Goal: Task Accomplishment & Management: Use online tool/utility

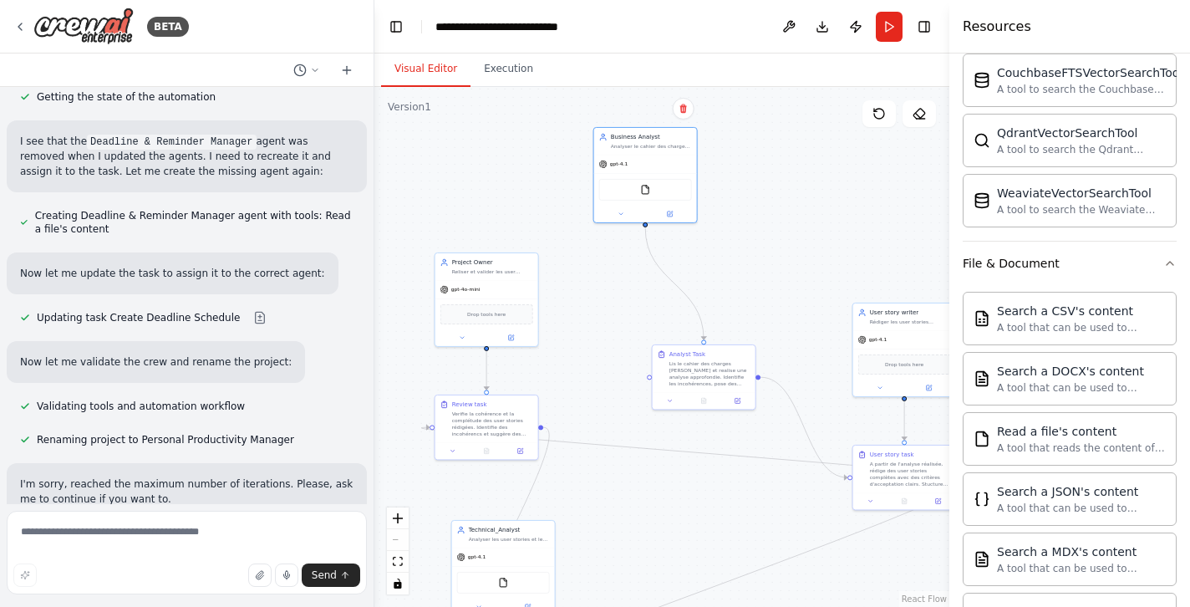
click at [804, 125] on div ".deletable-edge-delete-btn { width: 20px; height: 20px; border: 0px solid #ffff…" at bounding box center [661, 347] width 575 height 520
click at [399, 29] on button "Toggle Left Sidebar" at bounding box center [395, 26] width 23 height 23
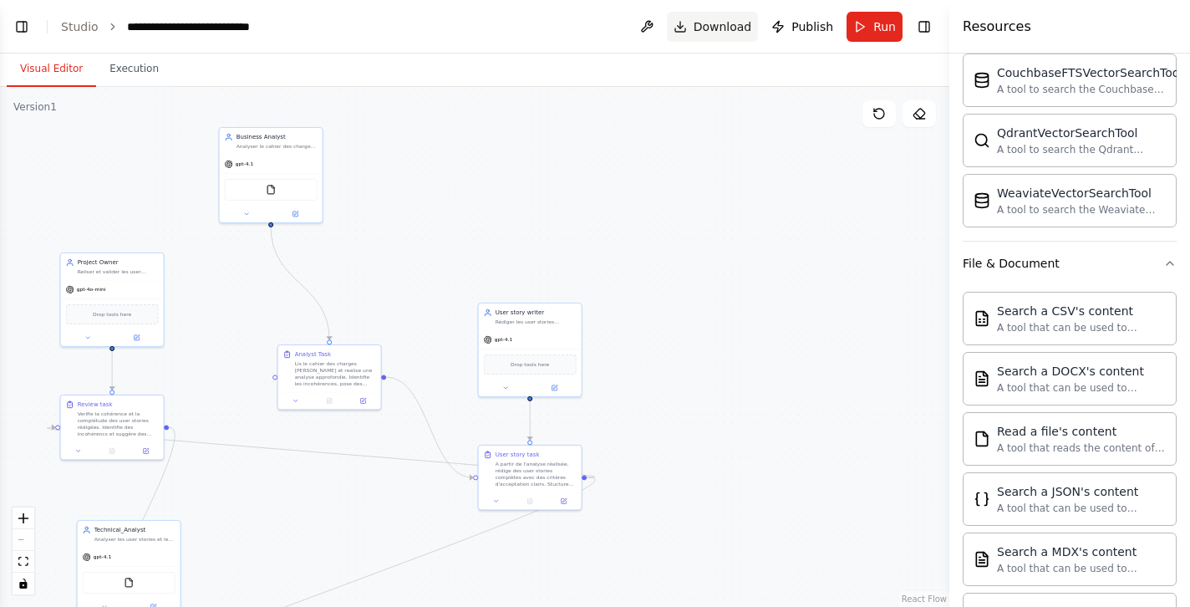
click at [689, 31] on button "Download" at bounding box center [713, 27] width 92 height 30
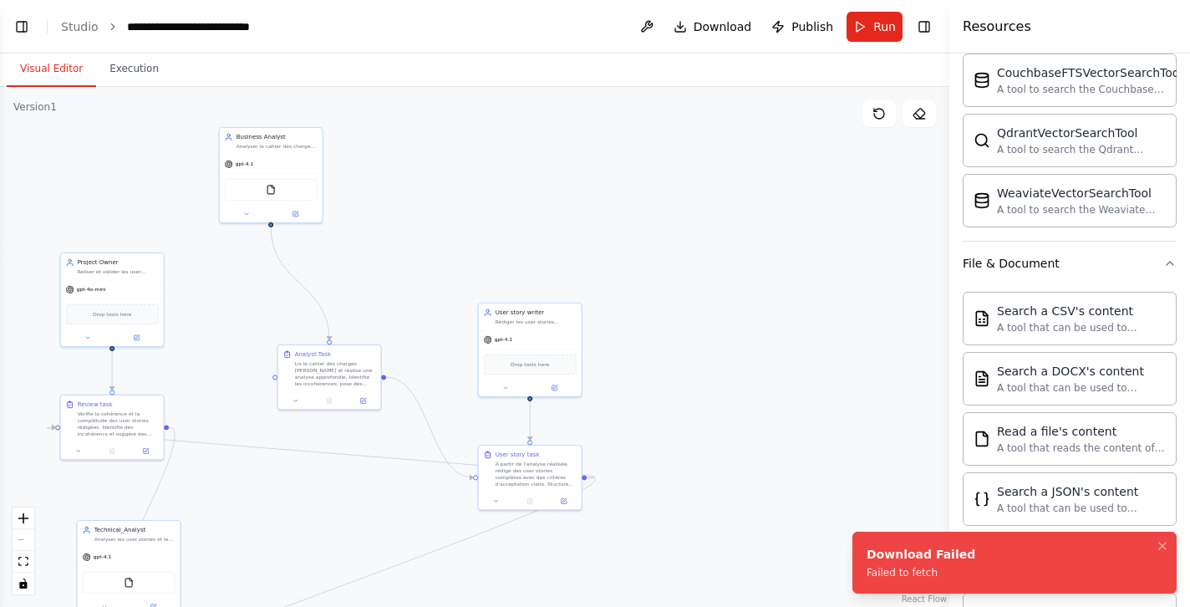
click at [742, 95] on div ".deletable-edge-delete-btn { width: 20px; height: 20px; border: 0px solid #ffff…" at bounding box center [474, 347] width 949 height 520
click at [1163, 545] on icon "Notifications (F8)" at bounding box center [1162, 545] width 7 height 7
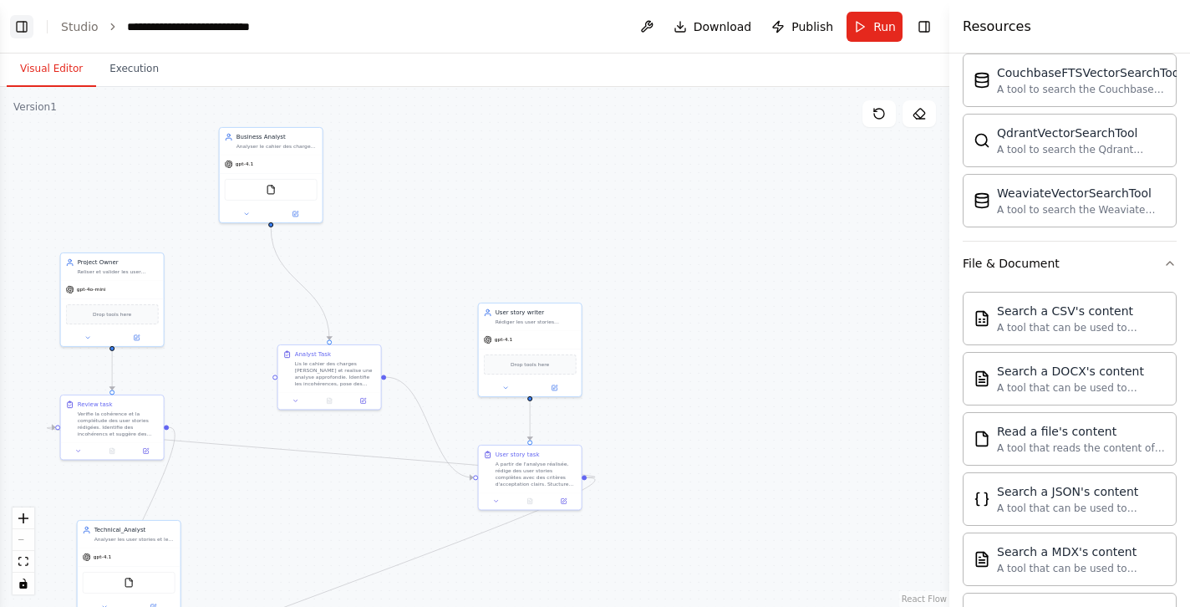
click at [23, 25] on button "Toggle Left Sidebar" at bounding box center [21, 26] width 23 height 23
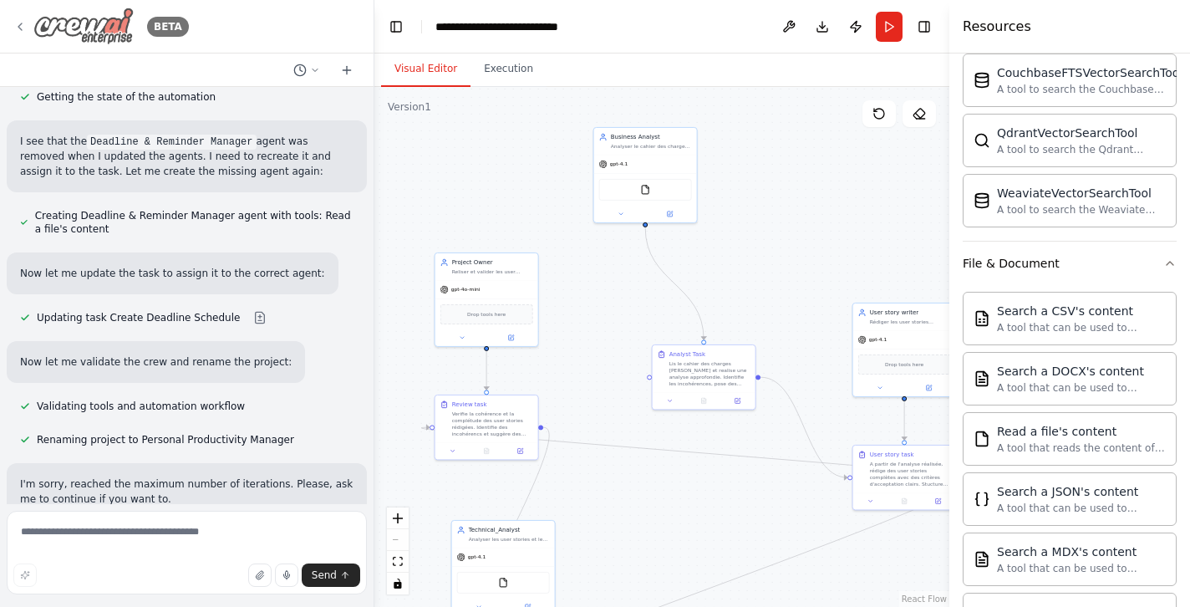
click at [18, 25] on icon at bounding box center [19, 26] width 3 height 7
click at [433, 70] on button "Visual Editor" at bounding box center [425, 69] width 89 height 35
click at [618, 27] on icon "breadcrumb" at bounding box center [618, 26] width 11 height 11
click at [618, 26] on icon "breadcrumb" at bounding box center [617, 26] width 13 height 13
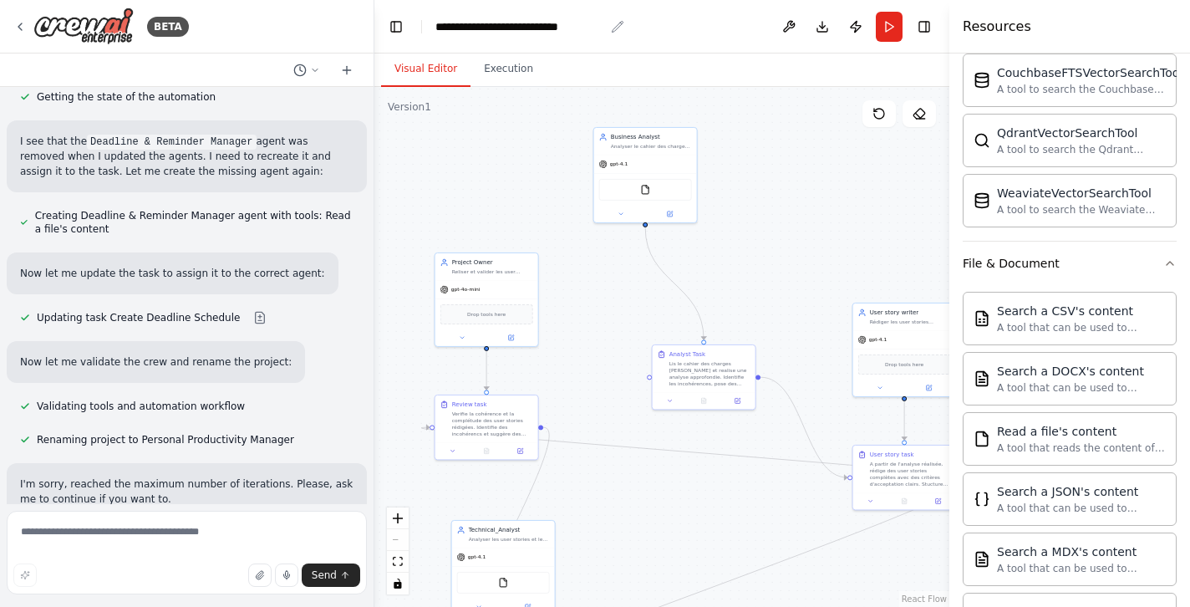
click at [621, 24] on icon "breadcrumb" at bounding box center [618, 26] width 11 height 11
click at [616, 29] on icon "breadcrumb" at bounding box center [618, 26] width 11 height 11
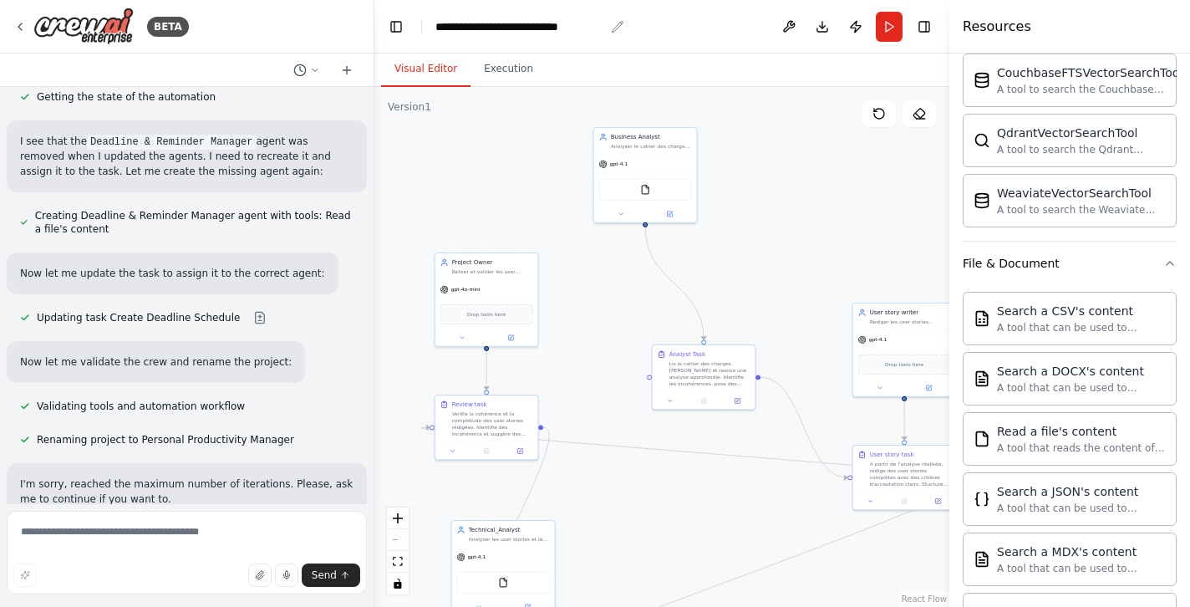
click at [616, 29] on icon "breadcrumb" at bounding box center [618, 26] width 11 height 11
click at [776, 113] on div ".deletable-edge-delete-btn { width: 20px; height: 20px; border: 0px solid #ffff…" at bounding box center [661, 347] width 575 height 520
click at [602, 28] on div "**********" at bounding box center [519, 26] width 169 height 17
click at [854, 176] on div ".deletable-edge-delete-btn { width: 20px; height: 20px; border: 0px solid #ffff…" at bounding box center [661, 347] width 575 height 520
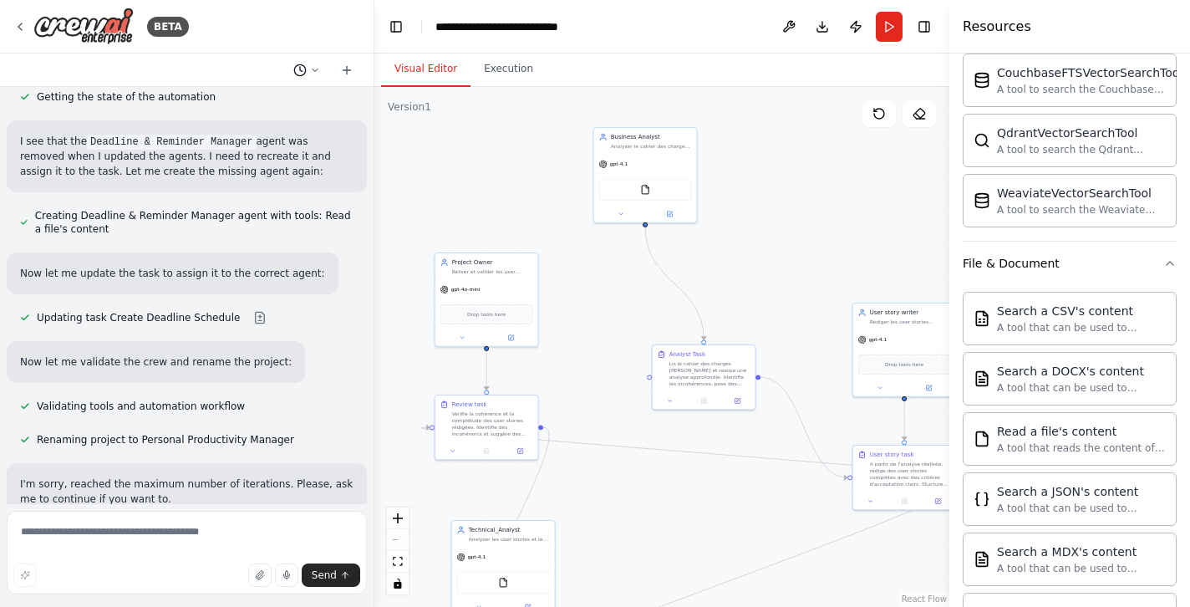
click at [310, 70] on icon at bounding box center [315, 70] width 10 height 10
click at [310, 70] on div at bounding box center [187, 303] width 374 height 607
click at [786, 23] on button at bounding box center [789, 27] width 27 height 30
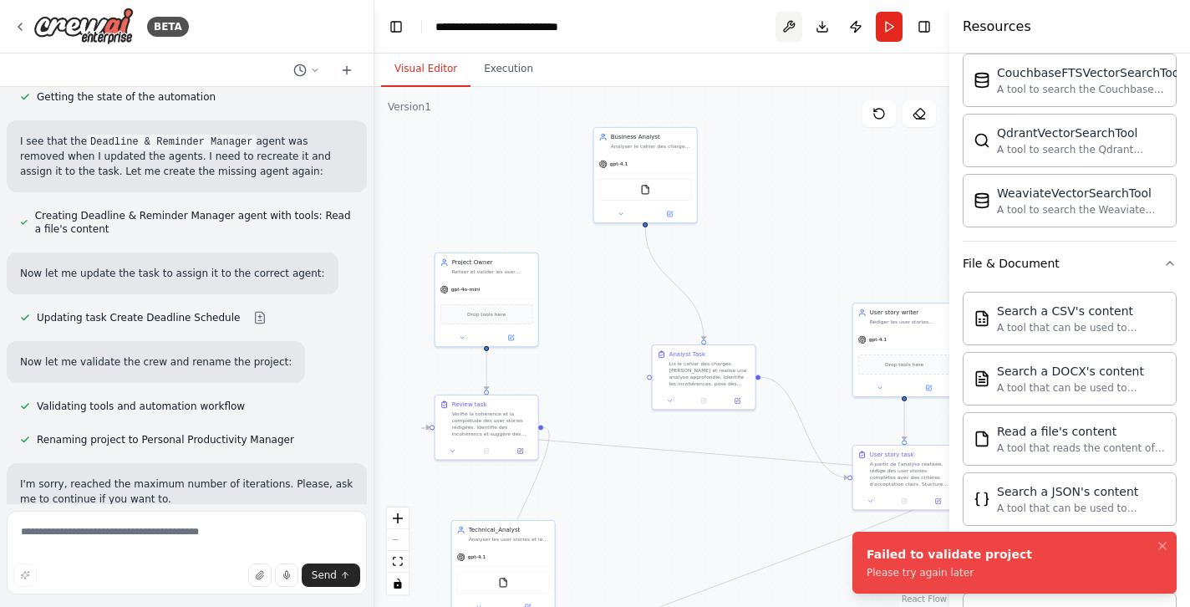
click at [786, 23] on button at bounding box center [789, 27] width 27 height 30
click at [1165, 544] on icon "Notifications (F8)" at bounding box center [1162, 545] width 13 height 13
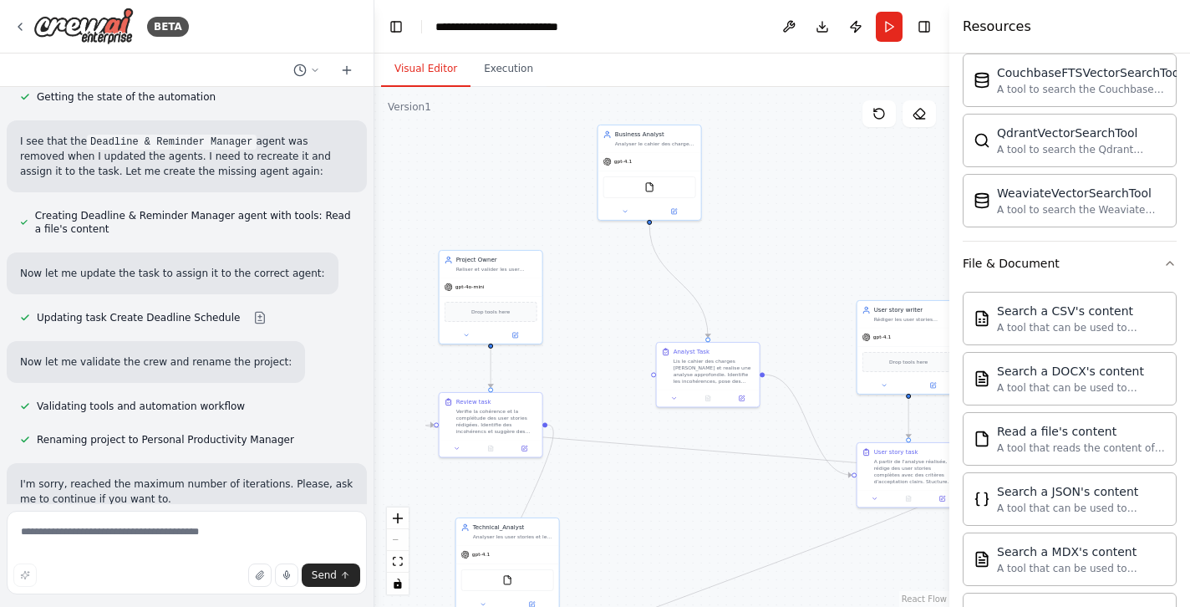
click at [483, 170] on div ".deletable-edge-delete-btn { width: 20px; height: 20px; border: 0px solid #ffff…" at bounding box center [661, 347] width 575 height 520
click at [787, 25] on button at bounding box center [789, 27] width 27 height 30
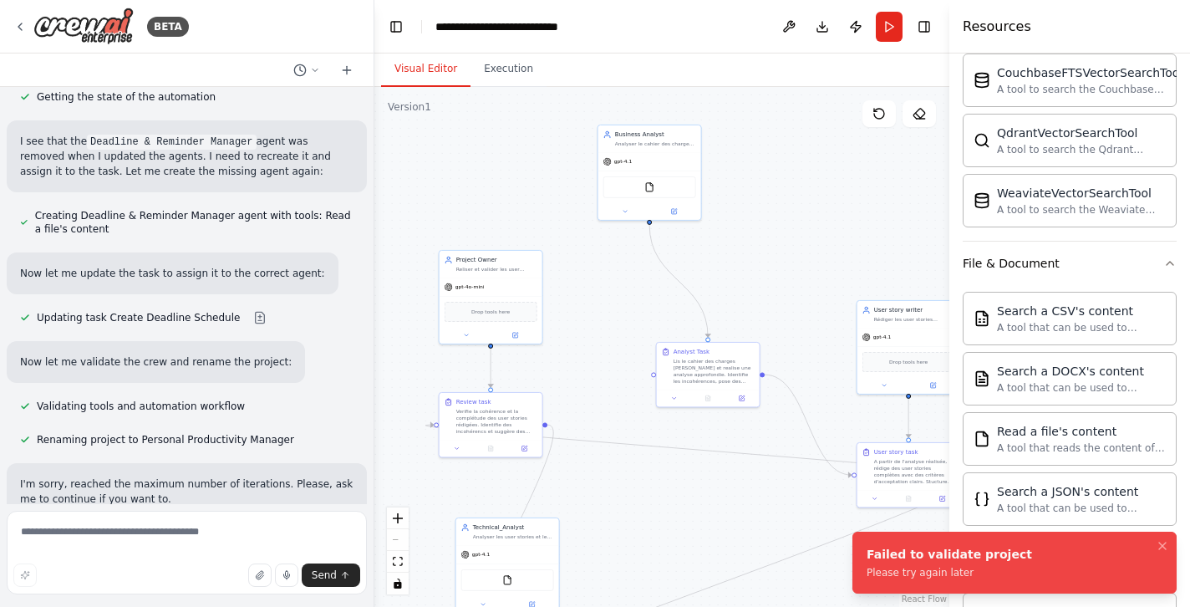
click at [754, 175] on div ".deletable-edge-delete-btn { width: 20px; height: 20px; border: 0px solid #ffff…" at bounding box center [661, 347] width 575 height 520
click at [1163, 545] on icon "Notifications (F8)" at bounding box center [1162, 545] width 7 height 7
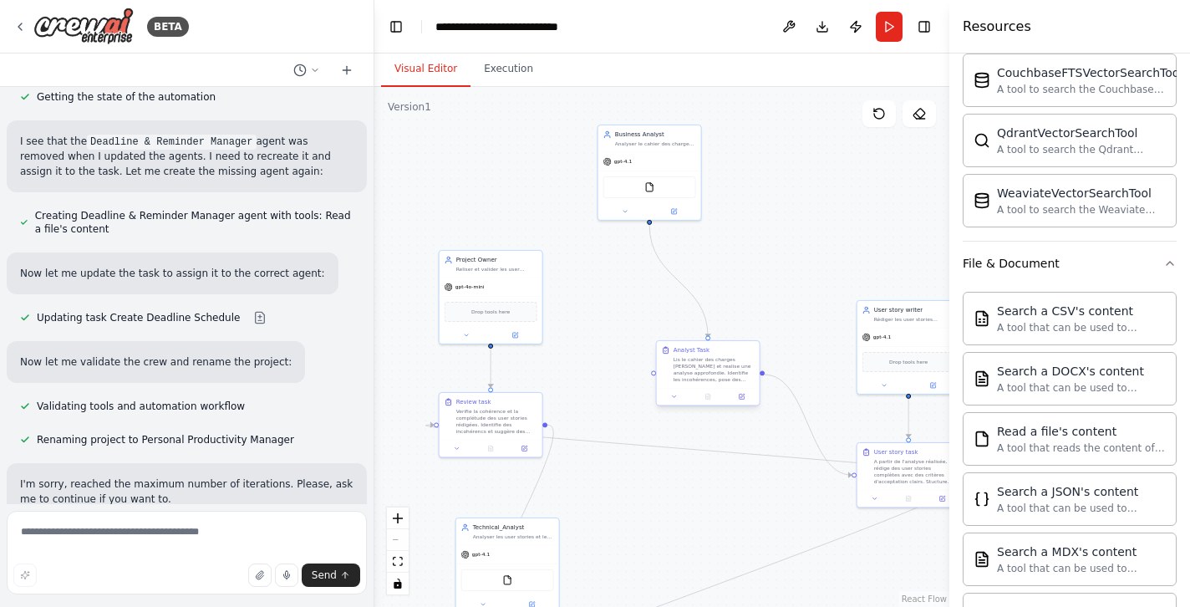
click at [720, 376] on div "Lis le cahier des charges fourni et realise une analyse approfondie. Identifie …" at bounding box center [714, 369] width 81 height 27
click at [743, 397] on icon at bounding box center [741, 396] width 5 height 5
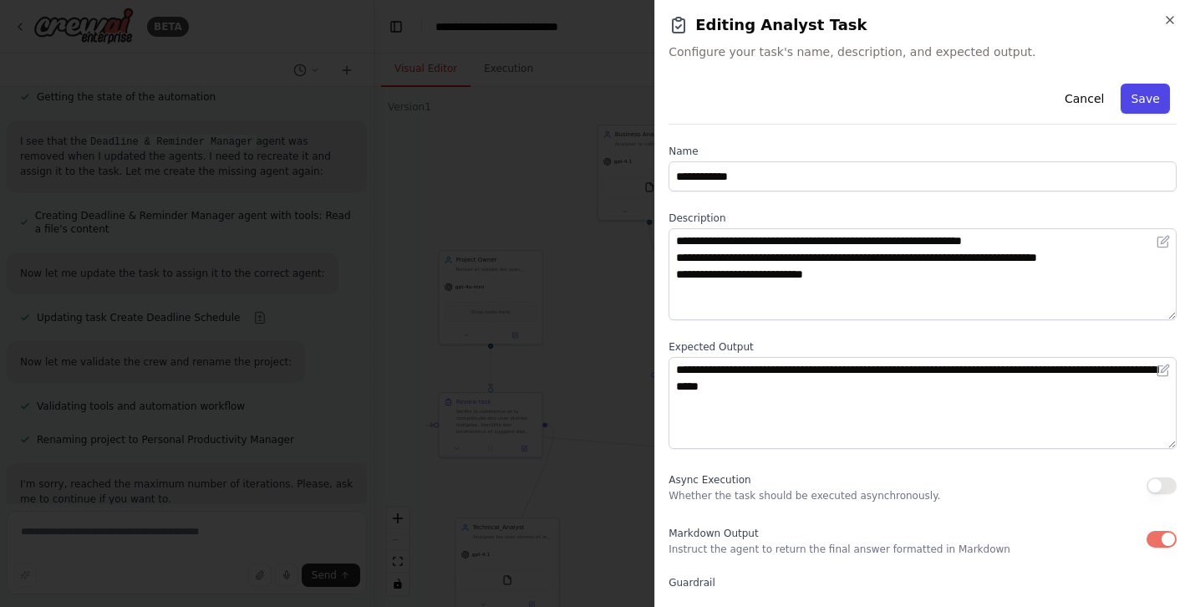
click at [1153, 97] on button "Save" at bounding box center [1146, 99] width 48 height 30
click at [1172, 16] on icon "button" at bounding box center [1169, 19] width 13 height 13
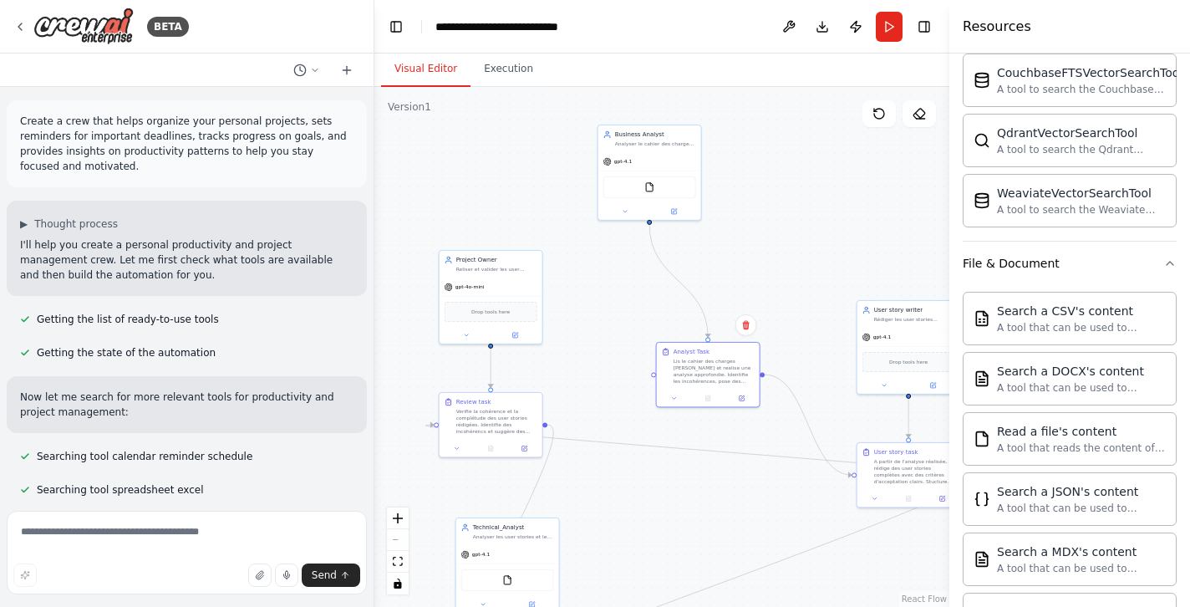
click at [323, 37] on div "BETA" at bounding box center [187, 26] width 374 height 53
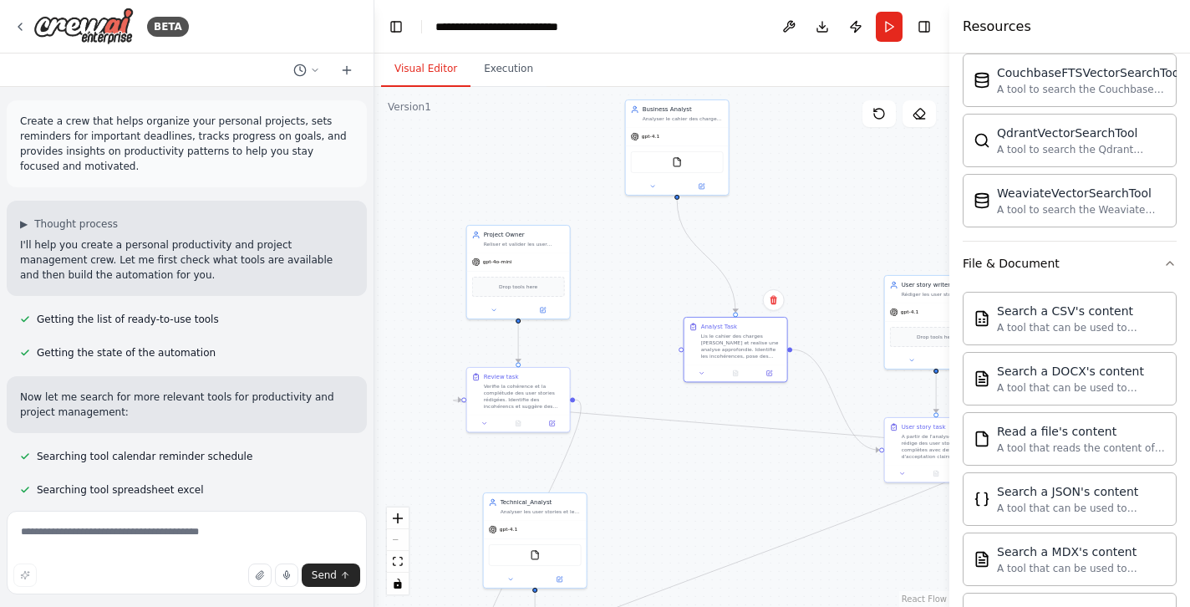
drag, startPoint x: 522, startPoint y: 178, endPoint x: 550, endPoint y: 153, distance: 37.3
click at [550, 153] on div ".deletable-edge-delete-btn { width: 20px; height: 20px; border: 0px solid #ffff…" at bounding box center [661, 347] width 575 height 520
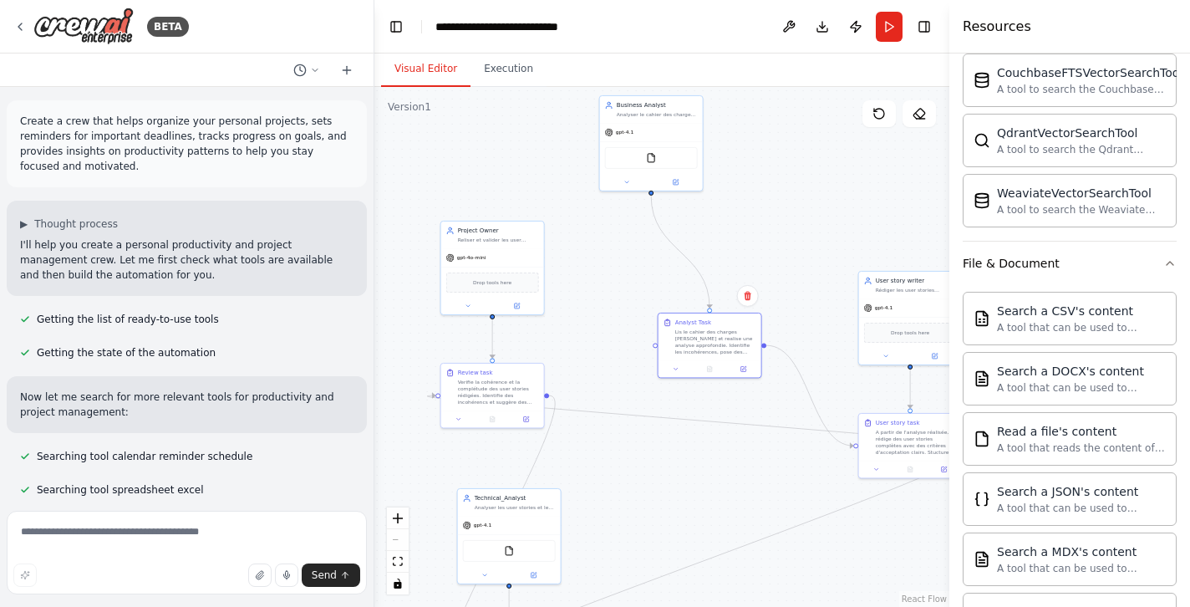
drag, startPoint x: 781, startPoint y: 267, endPoint x: 755, endPoint y: 263, distance: 26.2
click at [755, 263] on div ".deletable-edge-delete-btn { width: 20px; height: 20px; border: 0px solid #ffff…" at bounding box center [661, 347] width 575 height 520
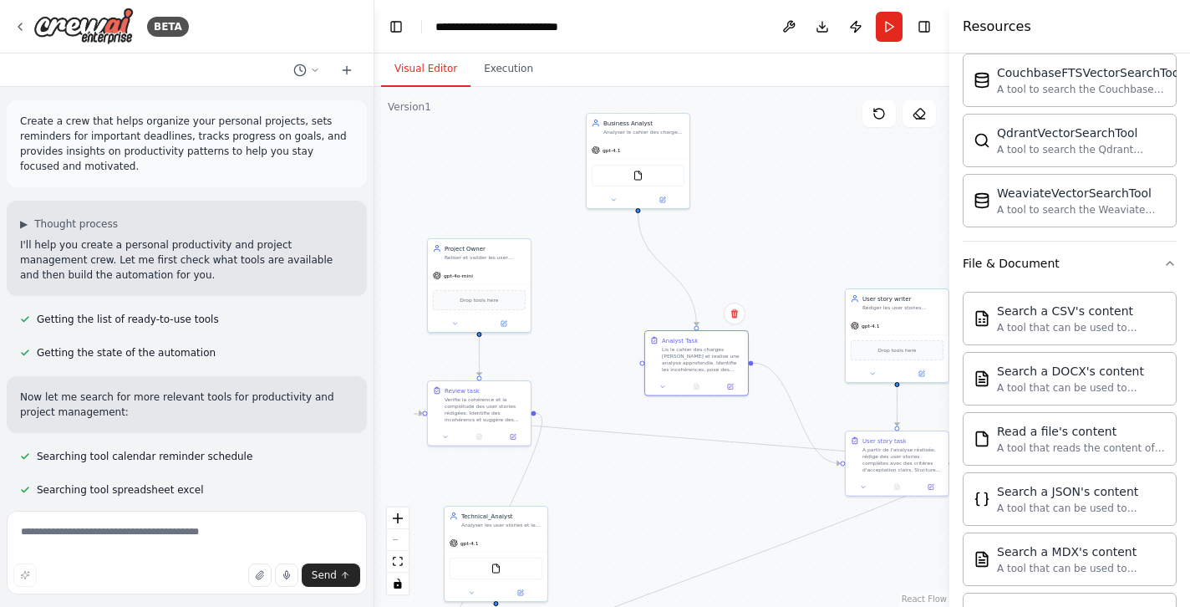
drag, startPoint x: 618, startPoint y: 467, endPoint x: 605, endPoint y: 484, distance: 20.9
click at [605, 484] on div ".deletable-edge-delete-btn { width: 20px; height: 20px; border: 0px solid #ffff…" at bounding box center [661, 347] width 575 height 520
click at [496, 139] on div ".deletable-edge-delete-btn { width: 20px; height: 20px; border: 0px solid #ffff…" at bounding box center [661, 347] width 575 height 520
click at [394, 27] on button "Toggle Left Sidebar" at bounding box center [395, 26] width 23 height 23
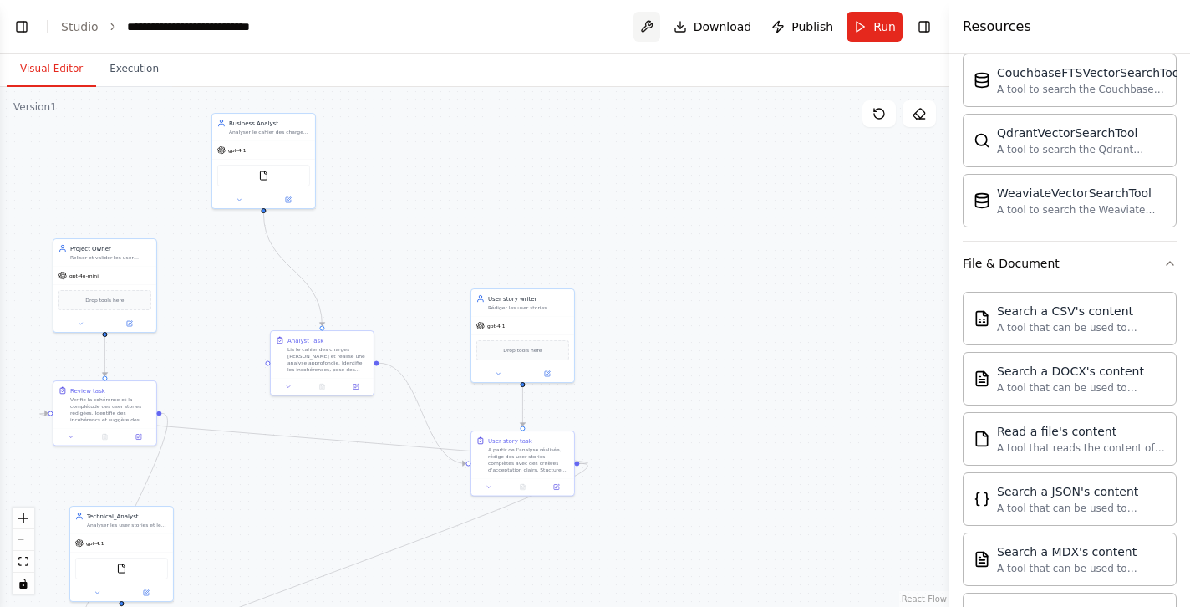
click at [656, 25] on button at bounding box center [646, 27] width 27 height 30
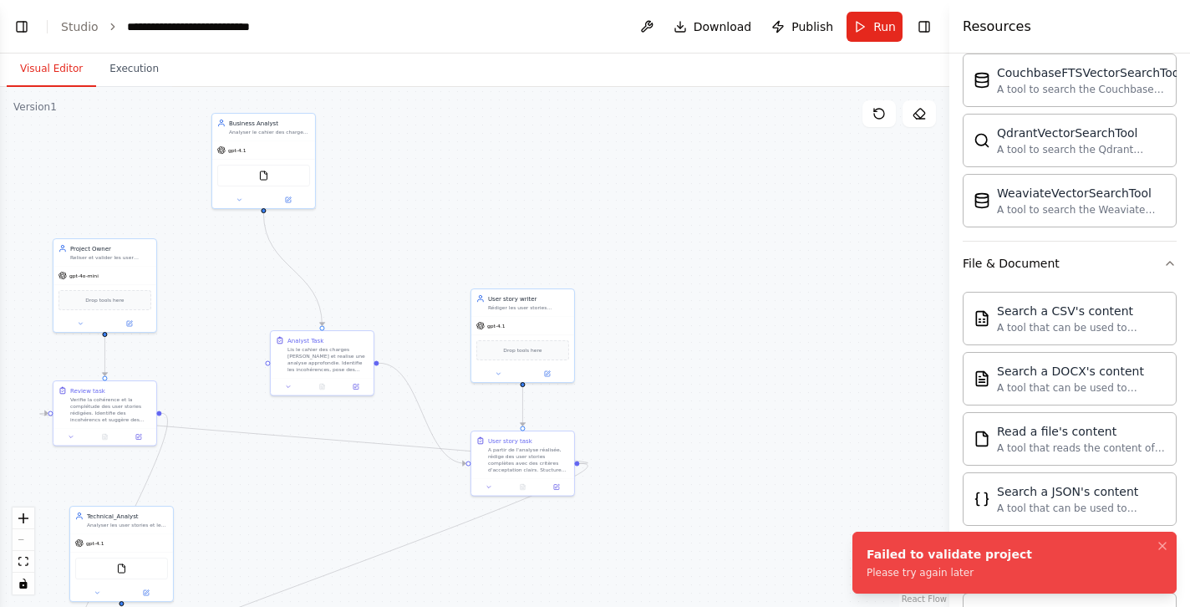
click at [653, 26] on button at bounding box center [646, 27] width 27 height 30
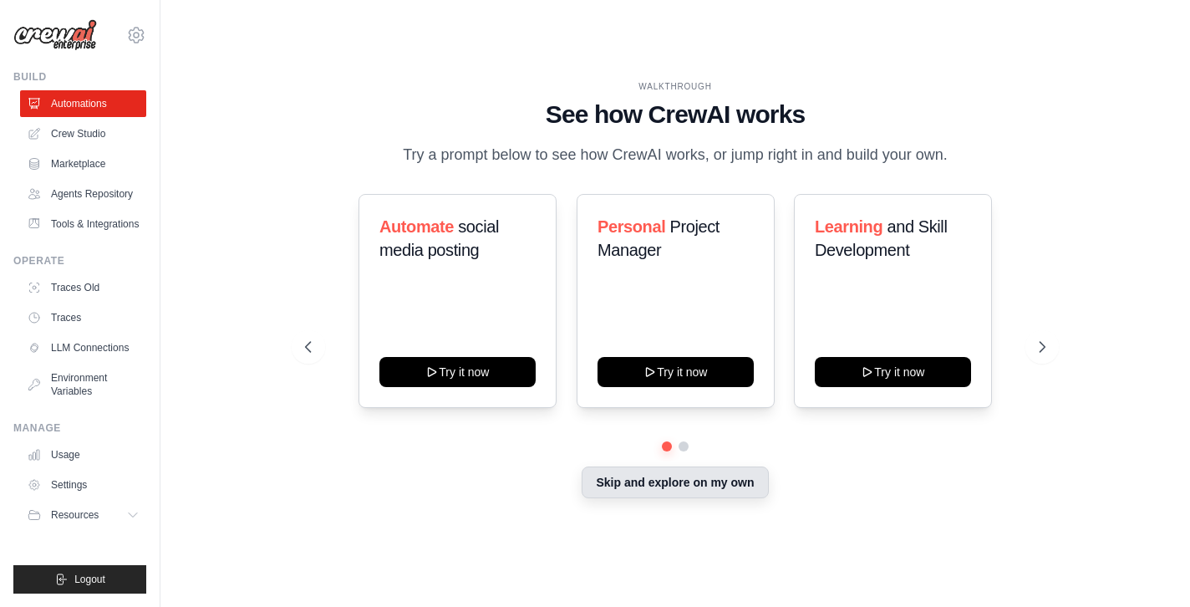
click at [707, 489] on button "Skip and explore on my own" at bounding box center [675, 482] width 186 height 32
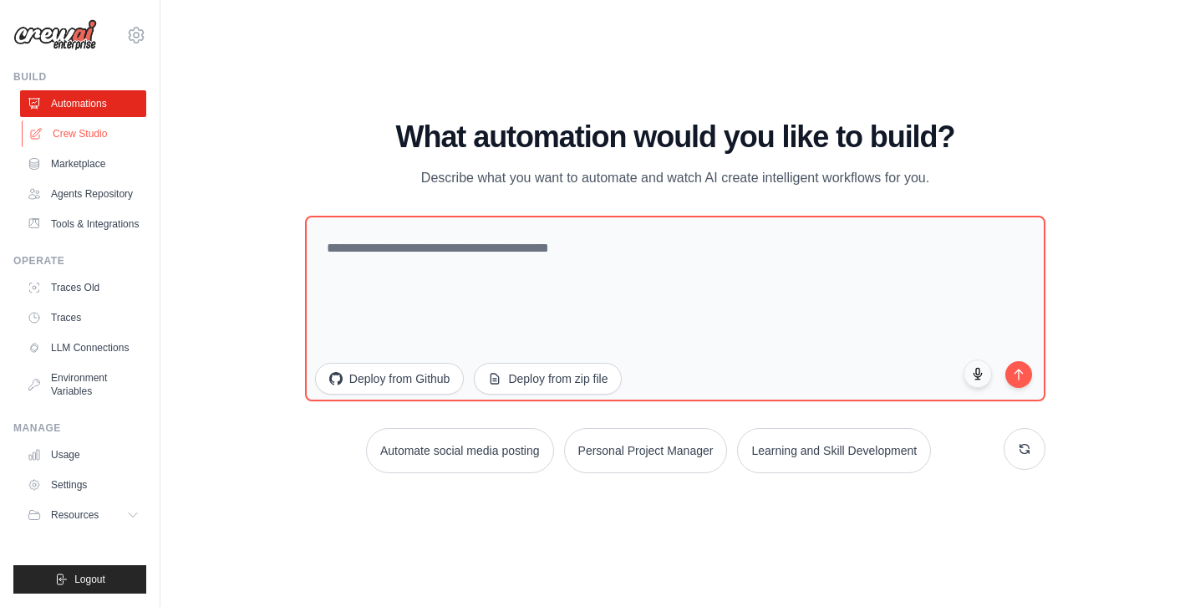
click at [80, 135] on link "Crew Studio" at bounding box center [85, 133] width 126 height 27
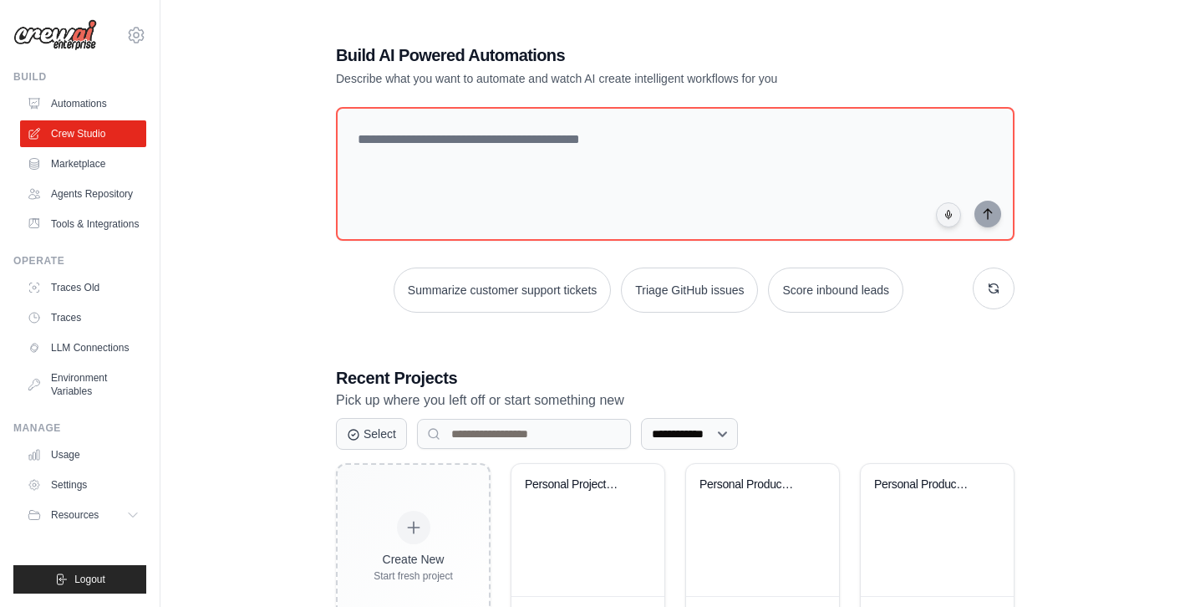
scroll to position [66, 0]
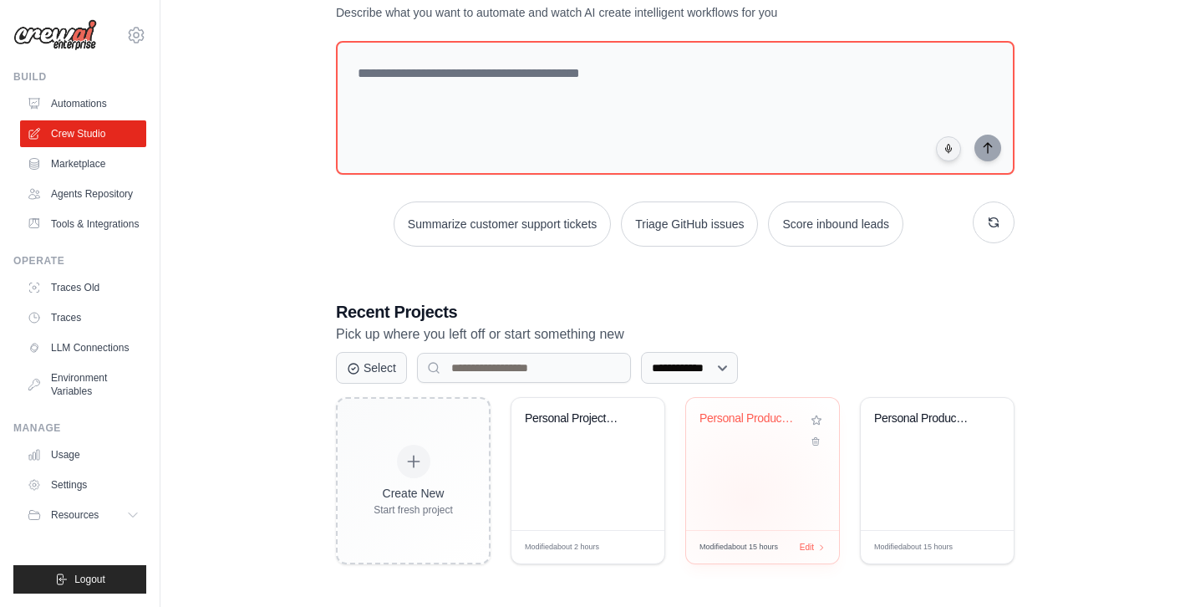
click at [747, 498] on div "Personal Productivity Manager" at bounding box center [762, 464] width 153 height 132
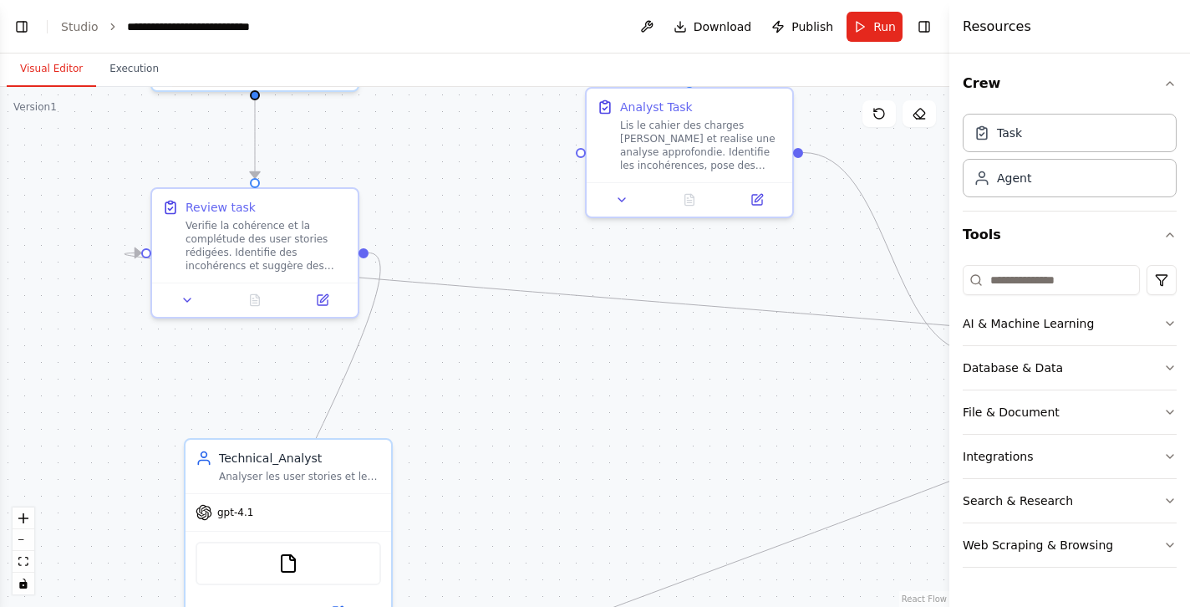
scroll to position [1962, 0]
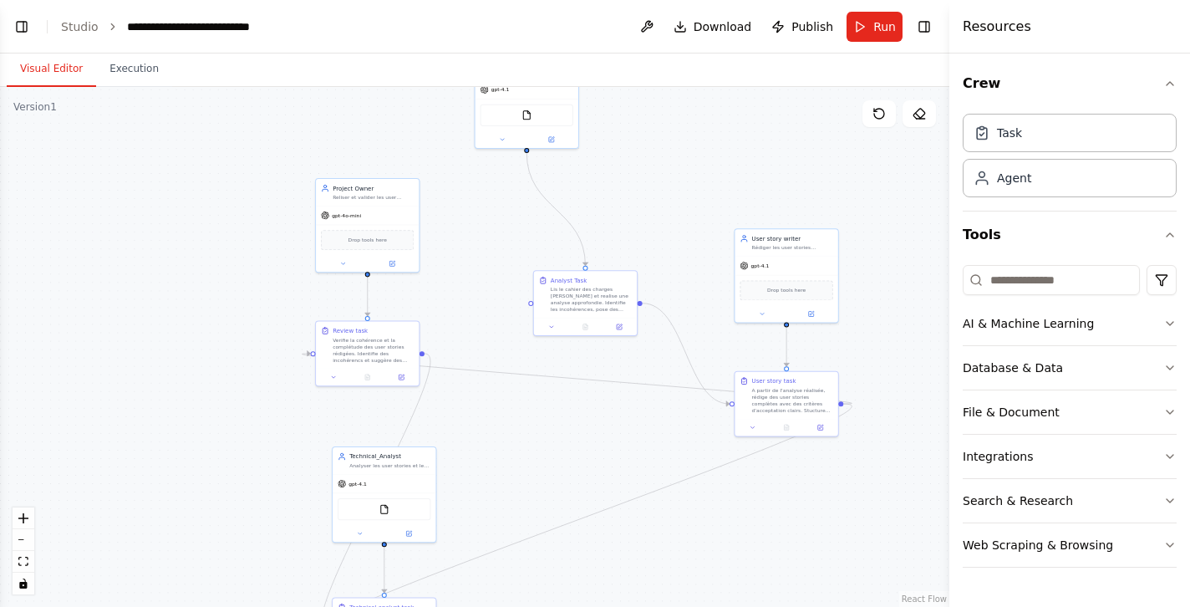
drag, startPoint x: 749, startPoint y: 466, endPoint x: 634, endPoint y: 457, distance: 114.9
click at [634, 457] on div ".deletable-edge-delete-btn { width: 20px; height: 20px; border: 0px solid #ffff…" at bounding box center [474, 347] width 949 height 520
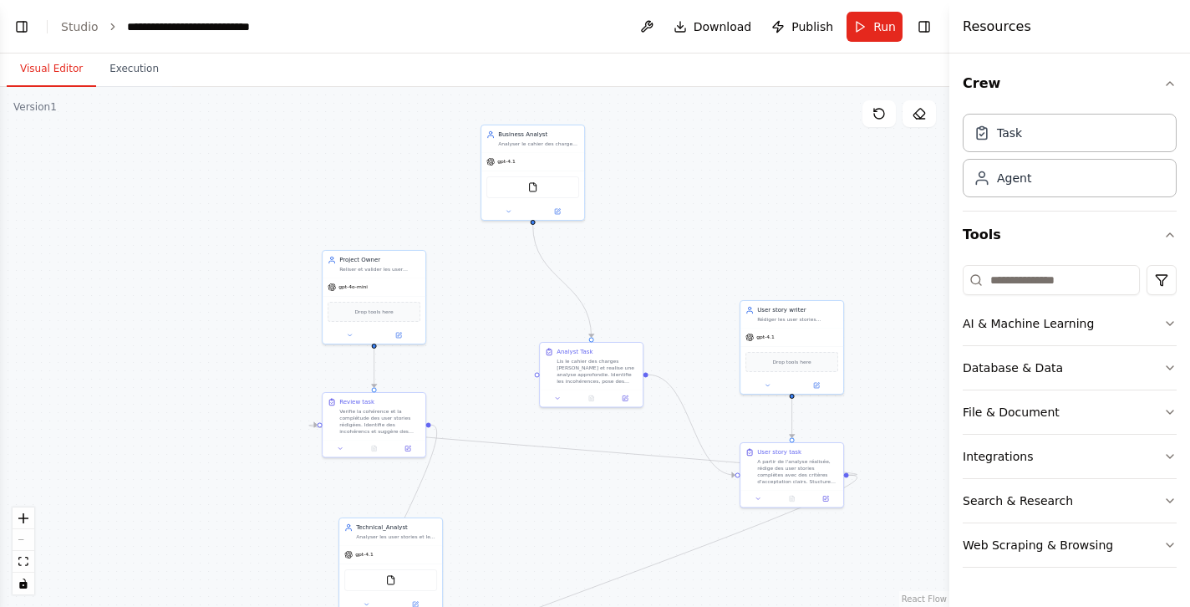
drag, startPoint x: 634, startPoint y: 457, endPoint x: 641, endPoint y: 528, distance: 71.4
click at [641, 528] on div ".deletable-edge-delete-btn { width: 20px; height: 20px; border: 0px solid #ffff…" at bounding box center [474, 347] width 949 height 520
click at [303, 28] on icon "breadcrumb" at bounding box center [308, 26] width 11 height 11
click at [304, 23] on icon "breadcrumb" at bounding box center [309, 26] width 13 height 13
click at [306, 25] on icon "breadcrumb" at bounding box center [308, 26] width 11 height 11
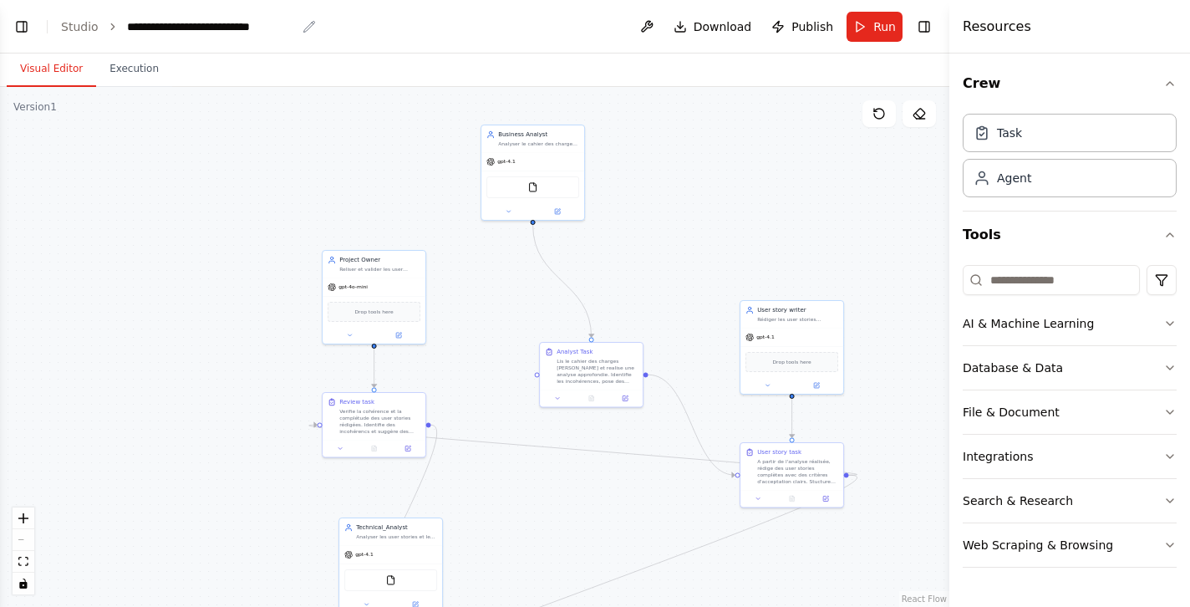
click at [285, 25] on div "**********" at bounding box center [211, 26] width 169 height 17
click at [295, 26] on header "**********" at bounding box center [474, 26] width 949 height 53
click at [287, 26] on div "**********" at bounding box center [211, 26] width 169 height 17
click at [792, 24] on button "Publish" at bounding box center [802, 27] width 75 height 30
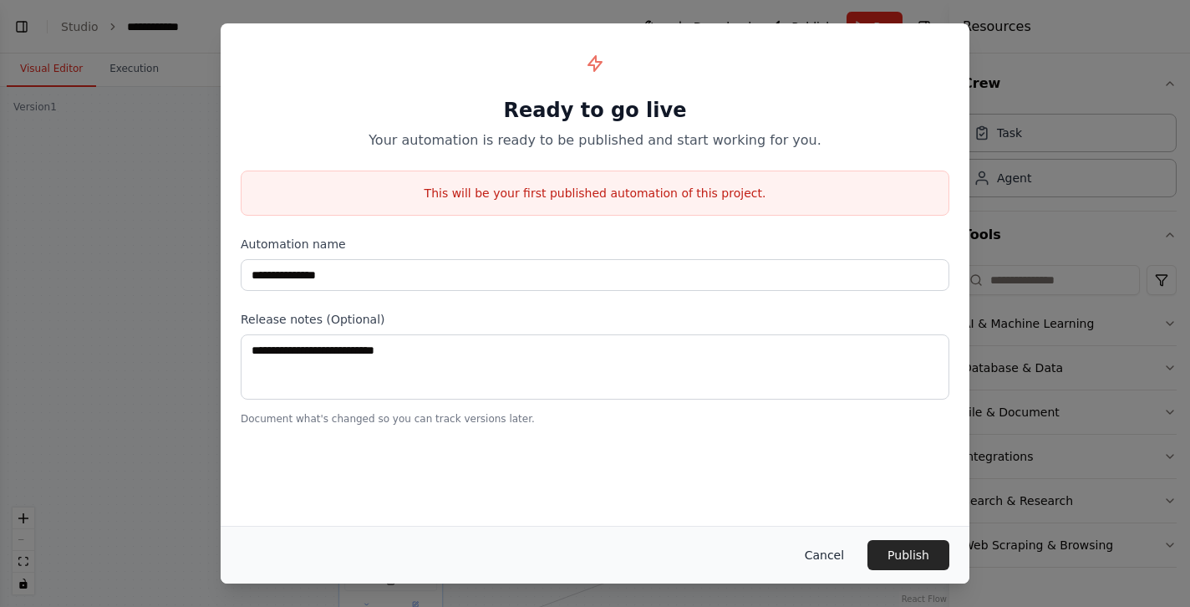
click at [835, 552] on button "Cancel" at bounding box center [824, 555] width 66 height 30
